Goal: Task Accomplishment & Management: Manage account settings

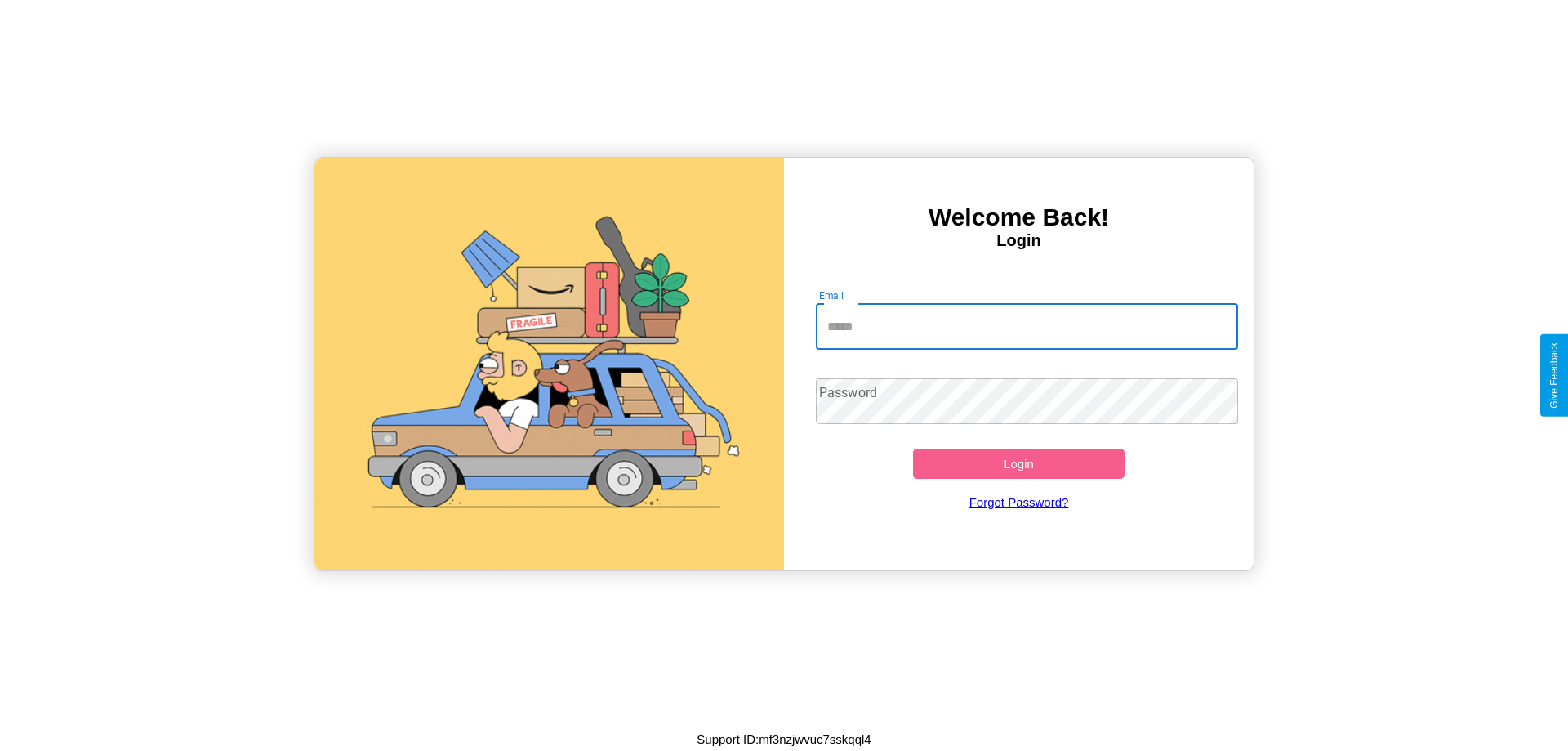
click at [1027, 326] on input "Email" at bounding box center [1027, 326] width 423 height 46
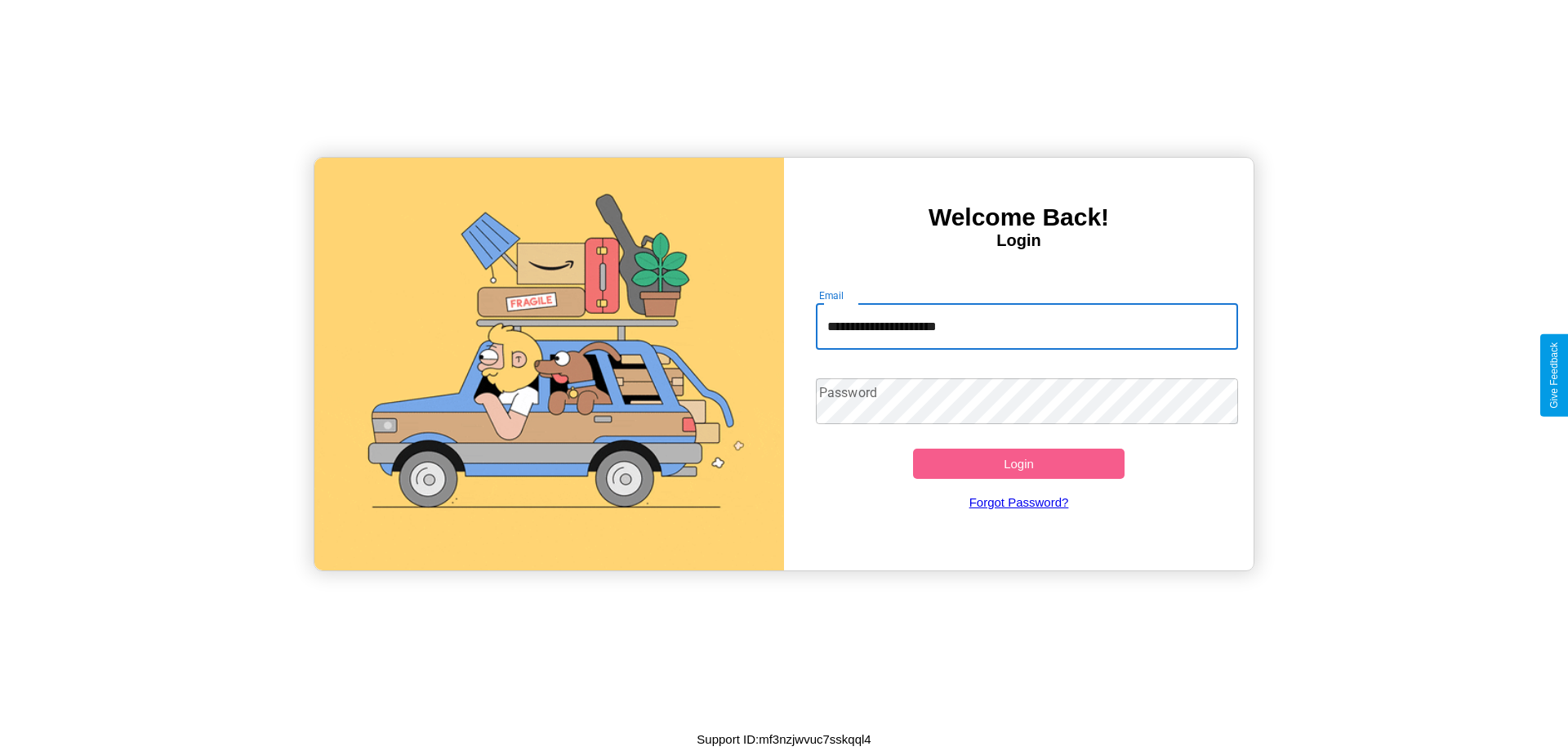
type input "**********"
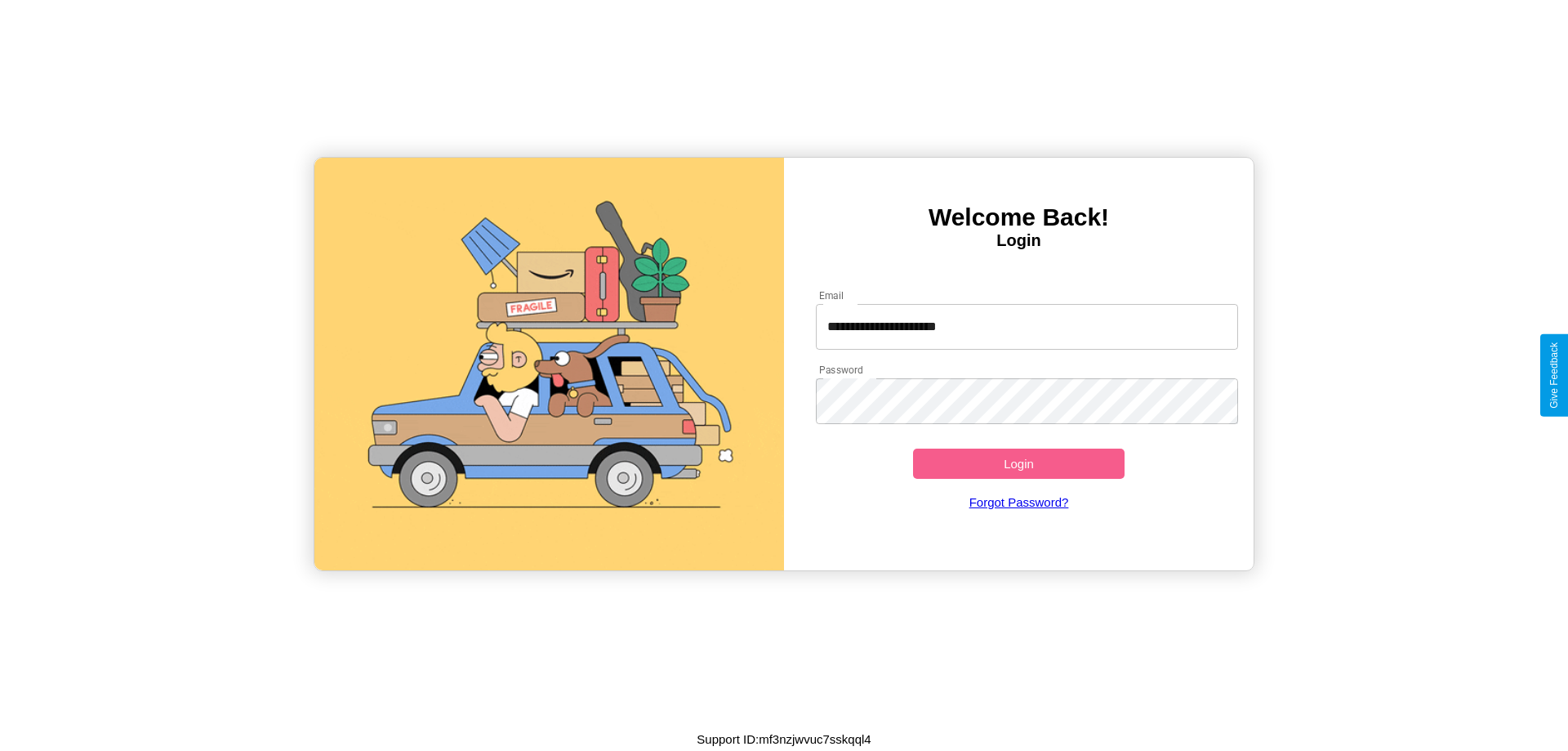
click at [1018, 463] on button "Login" at bounding box center [1019, 464] width 212 height 30
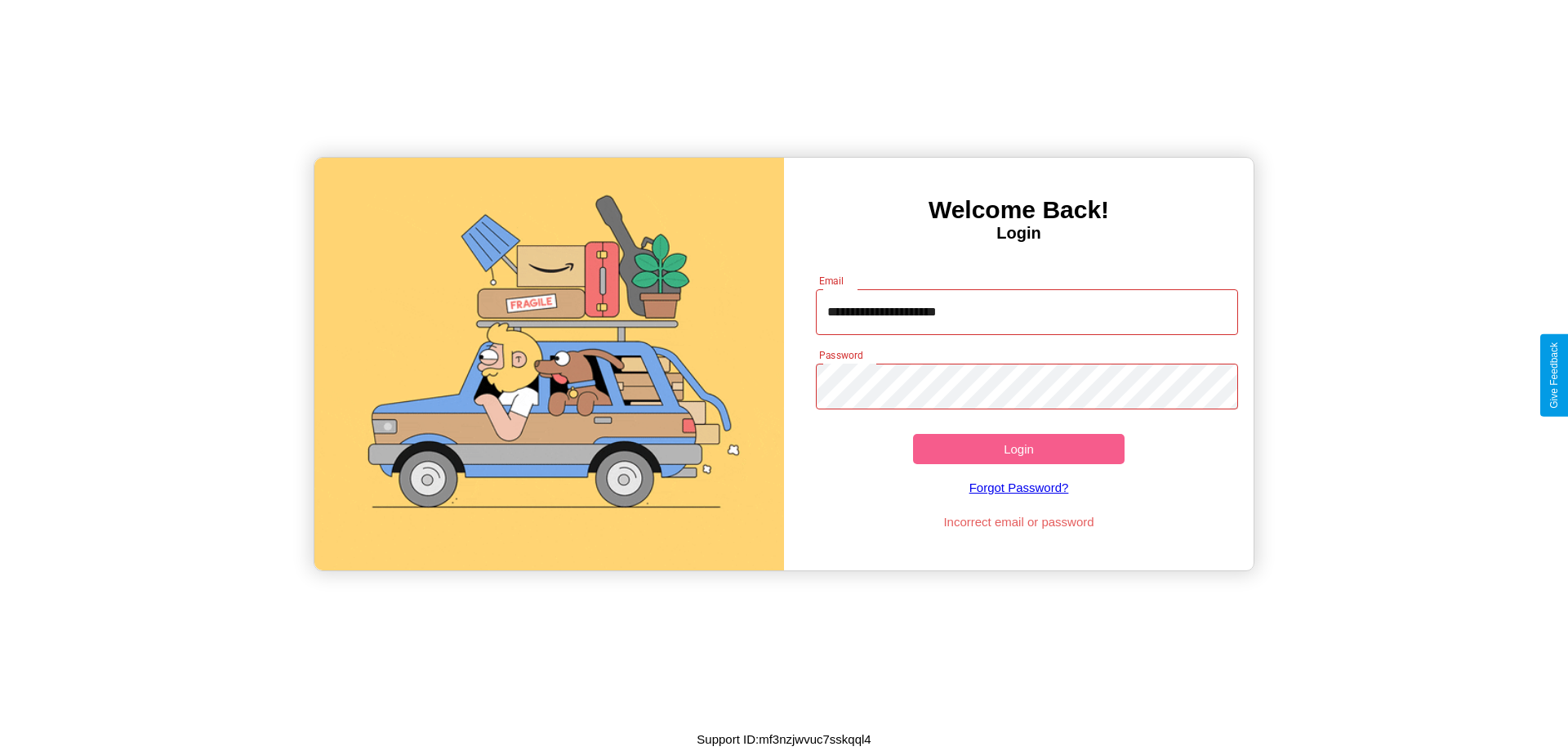
click at [1018, 449] on button "Login" at bounding box center [1019, 449] width 212 height 30
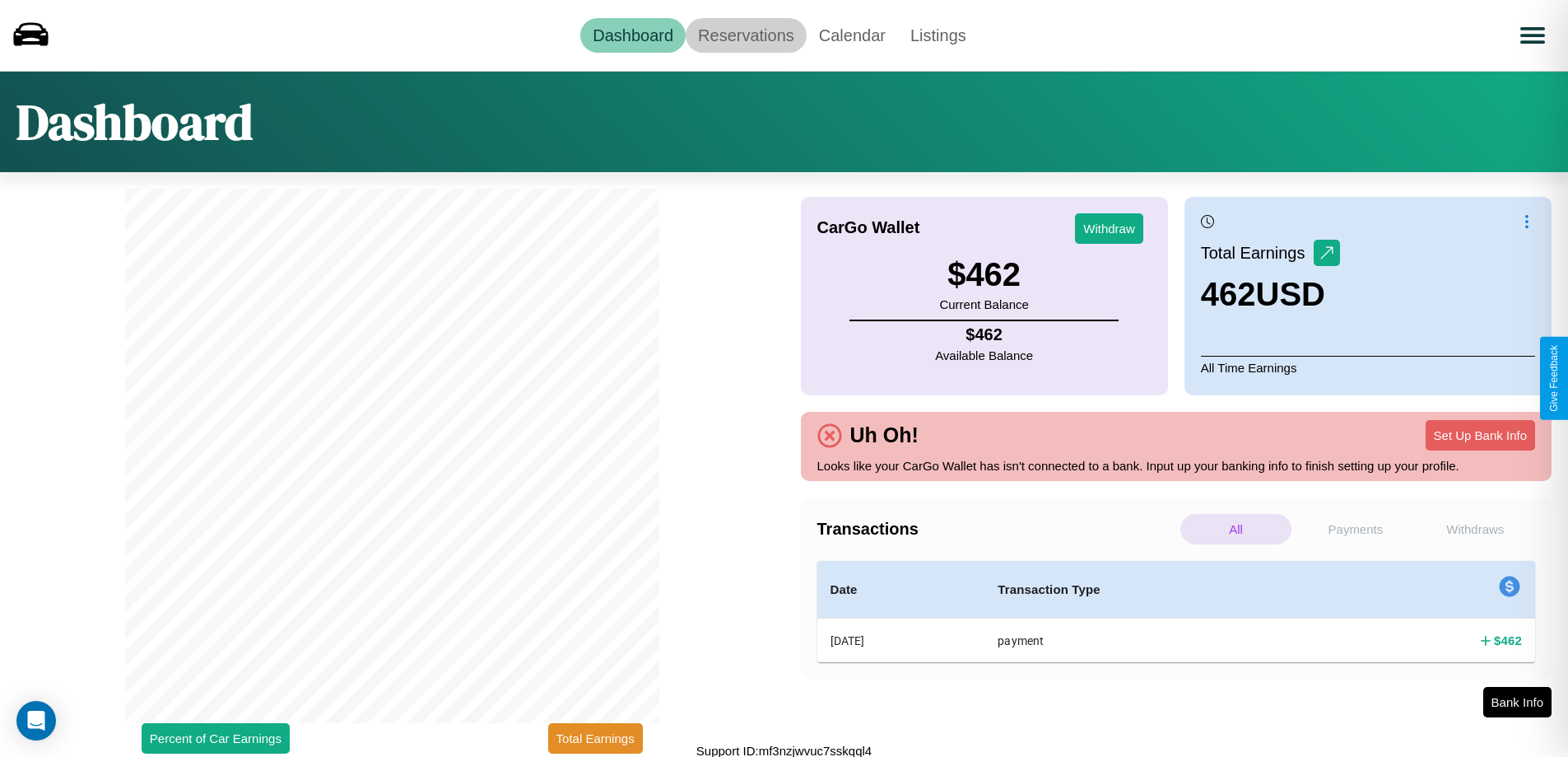
click at [746, 35] on link "Reservations" at bounding box center [746, 36] width 121 height 35
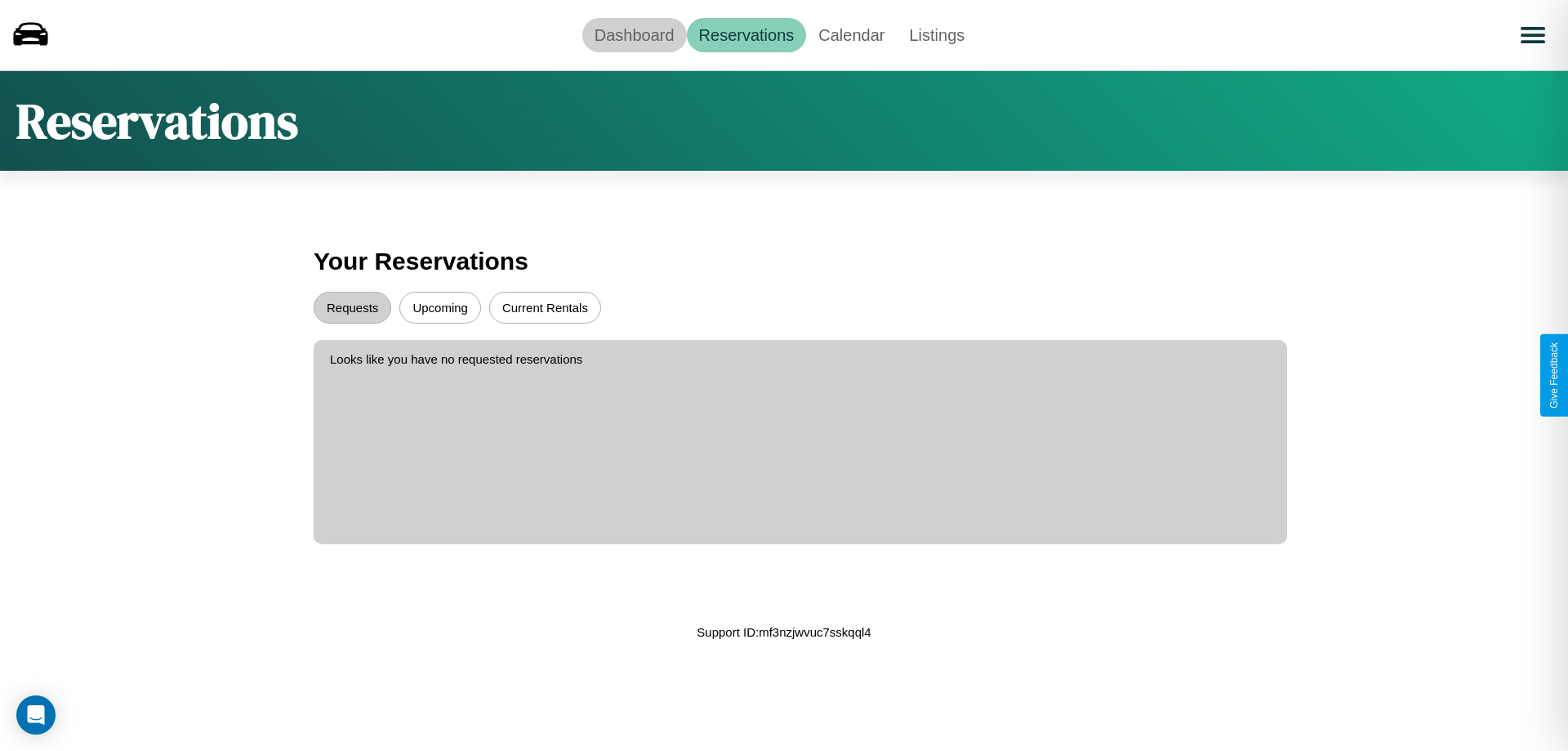
click at [634, 35] on link "Dashboard" at bounding box center [635, 36] width 104 height 35
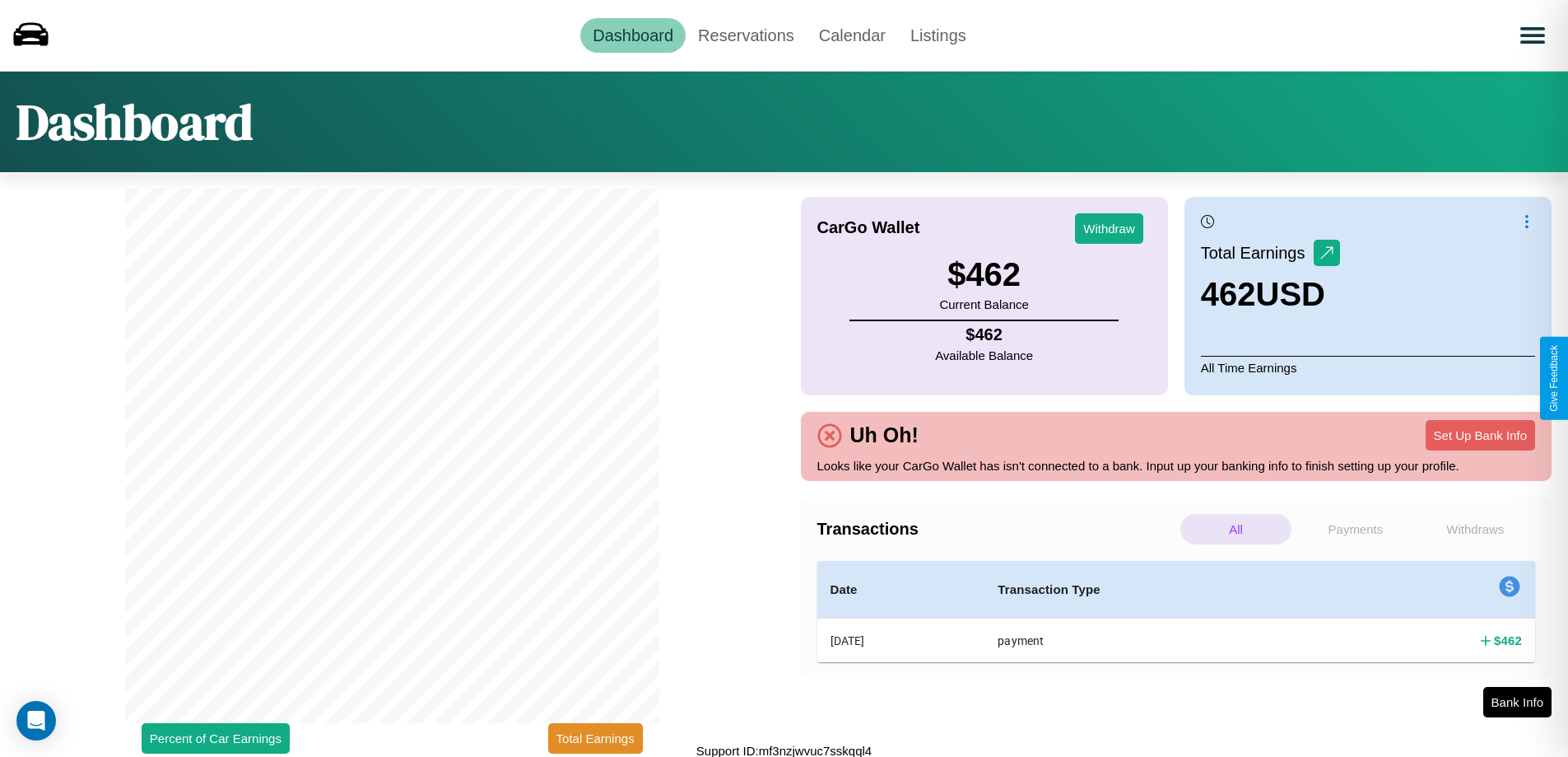
click at [1355, 529] on p "Payments" at bounding box center [1355, 529] width 111 height 31
click at [1236, 529] on p "All" at bounding box center [1236, 529] width 111 height 31
click at [1355, 529] on p "Payments" at bounding box center [1355, 529] width 111 height 31
click at [1109, 228] on button "Withdraw" at bounding box center [1110, 228] width 68 height 31
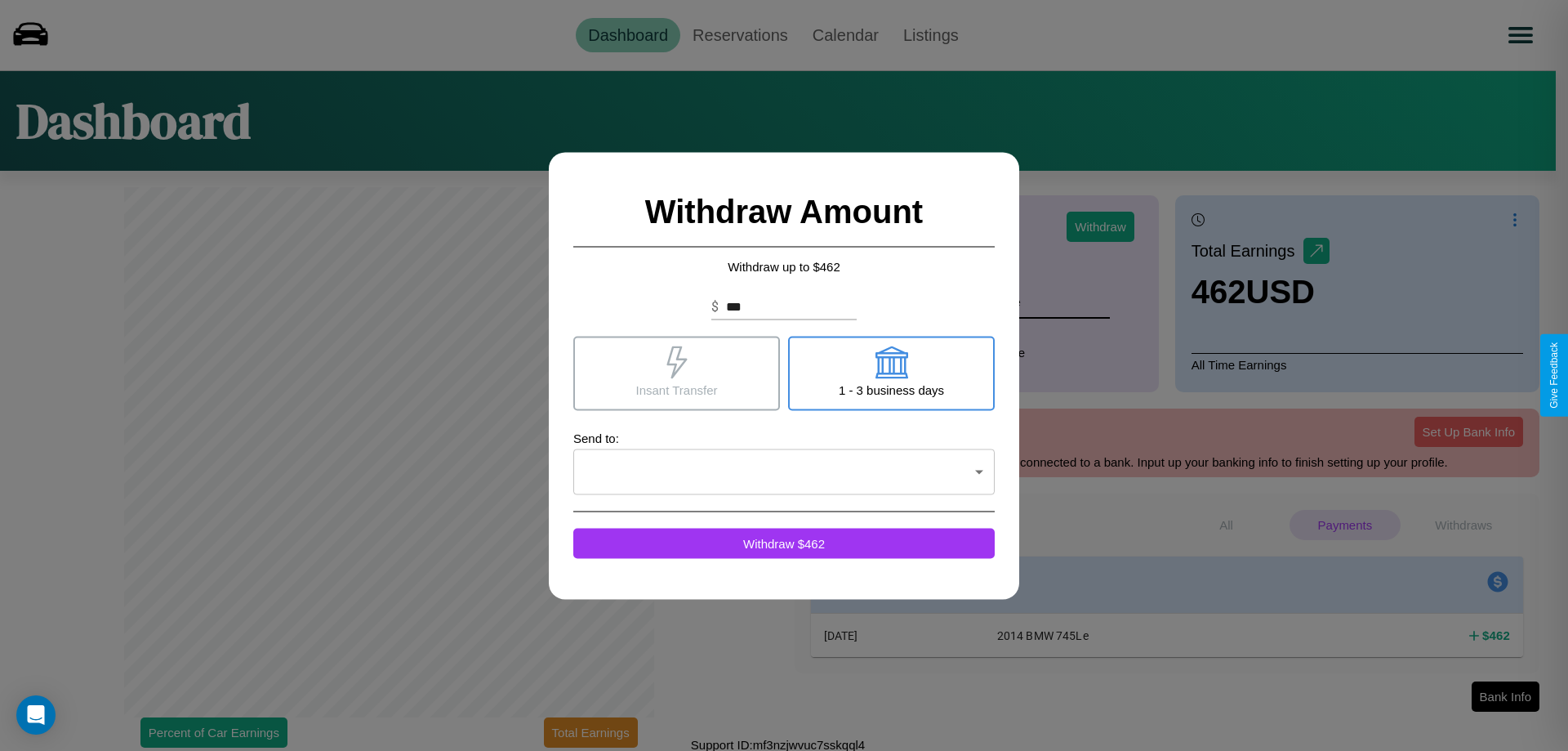
click at [676, 372] on icon at bounding box center [677, 362] width 21 height 33
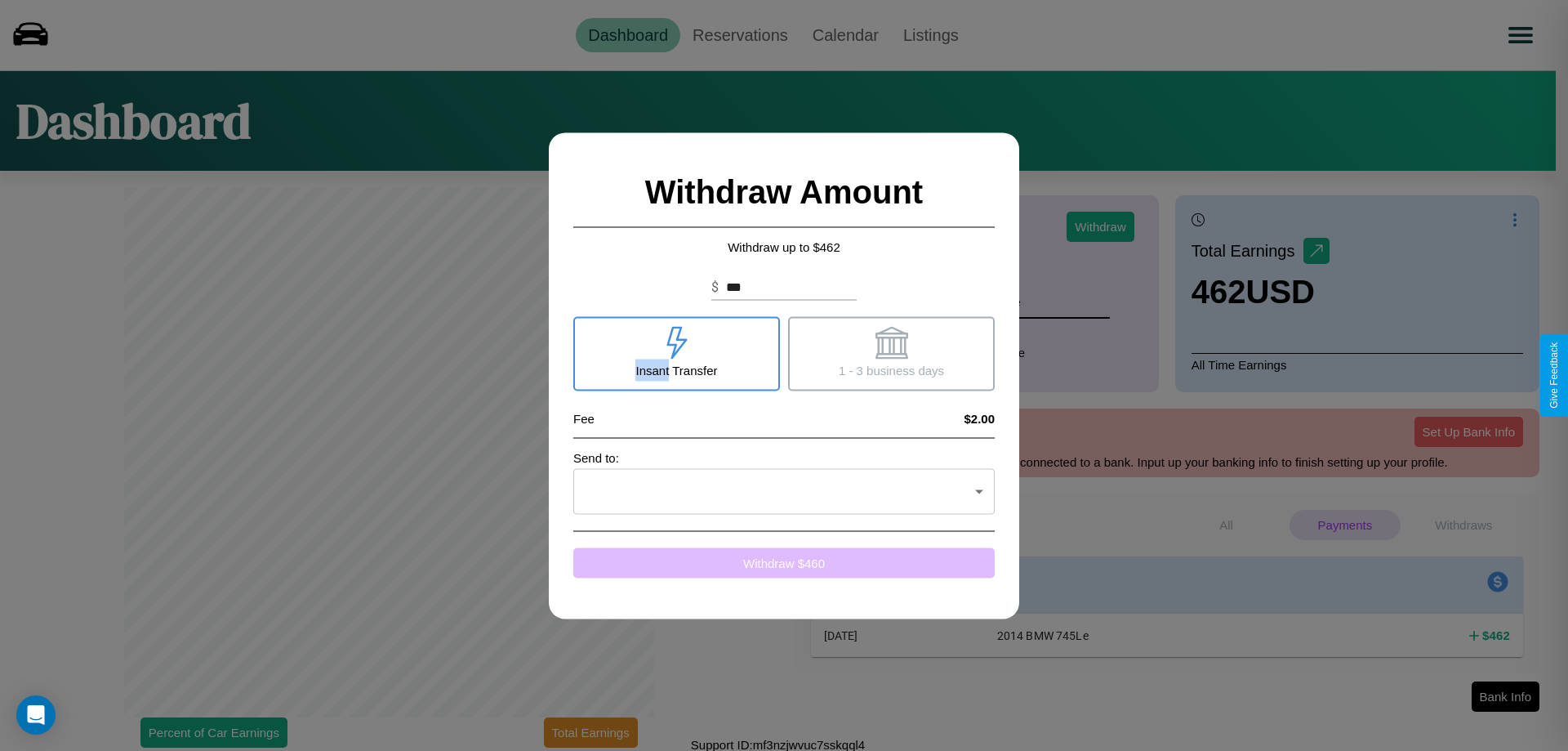
click at [784, 562] on button "Withdraw $ 460" at bounding box center [783, 562] width 421 height 30
